Goal: Register for event/course

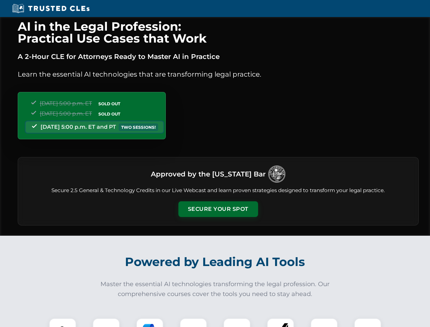
click at [218, 209] on button "Secure Your Spot" at bounding box center [218, 209] width 80 height 16
click at [63, 323] on img at bounding box center [63, 332] width 20 height 20
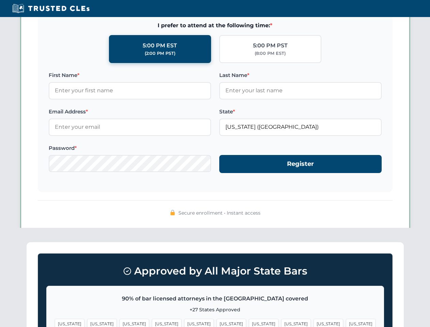
click at [249, 323] on span "[US_STATE]" at bounding box center [264, 324] width 30 height 10
click at [314, 323] on span "[US_STATE]" at bounding box center [329, 324] width 30 height 10
